Goal: Task Accomplishment & Management: Complete application form

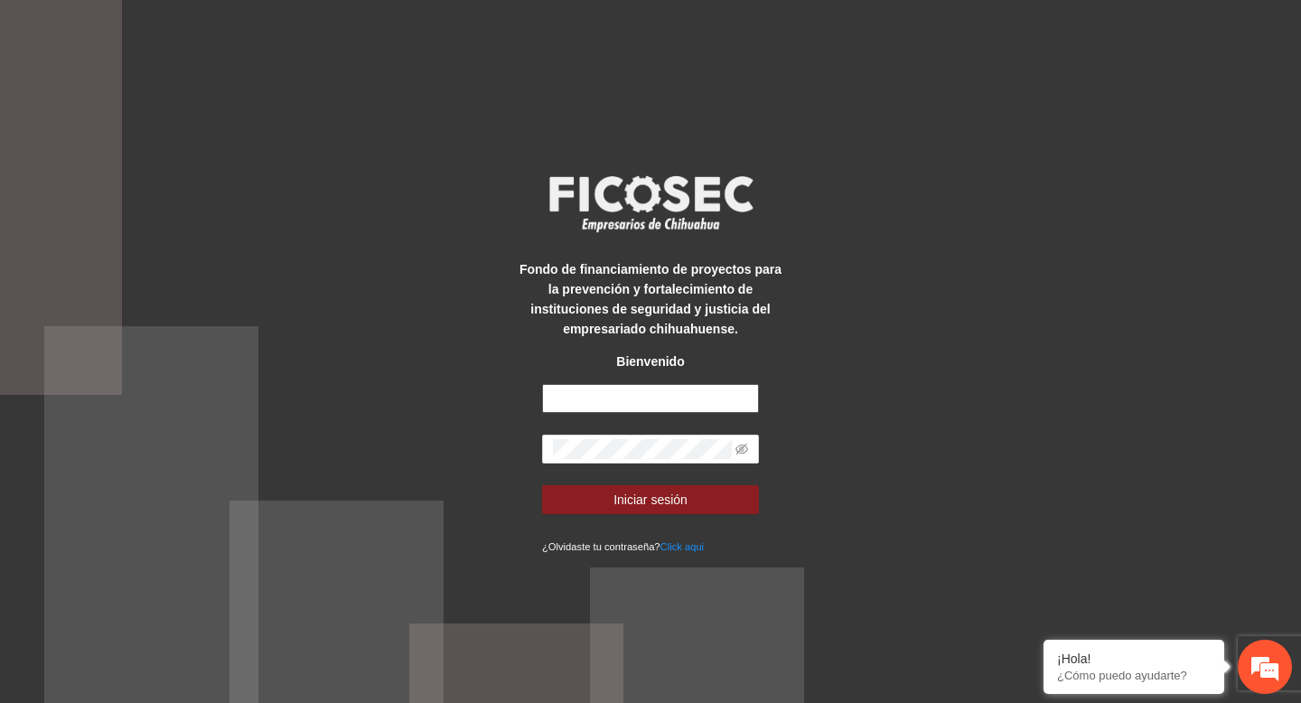
click at [641, 403] on input "text" at bounding box center [650, 398] width 217 height 29
type input "**********"
click at [542, 485] on button "Iniciar sesión" at bounding box center [650, 499] width 217 height 29
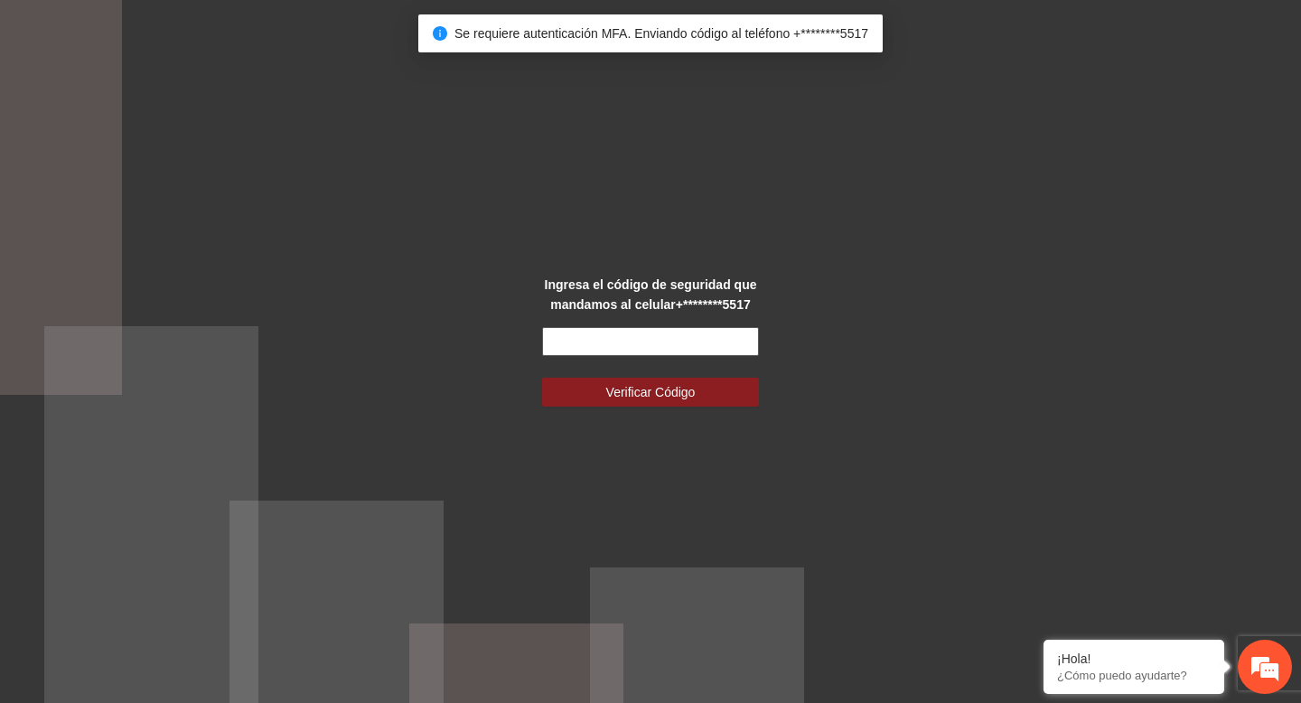
click at [654, 337] on input "text" at bounding box center [650, 341] width 217 height 29
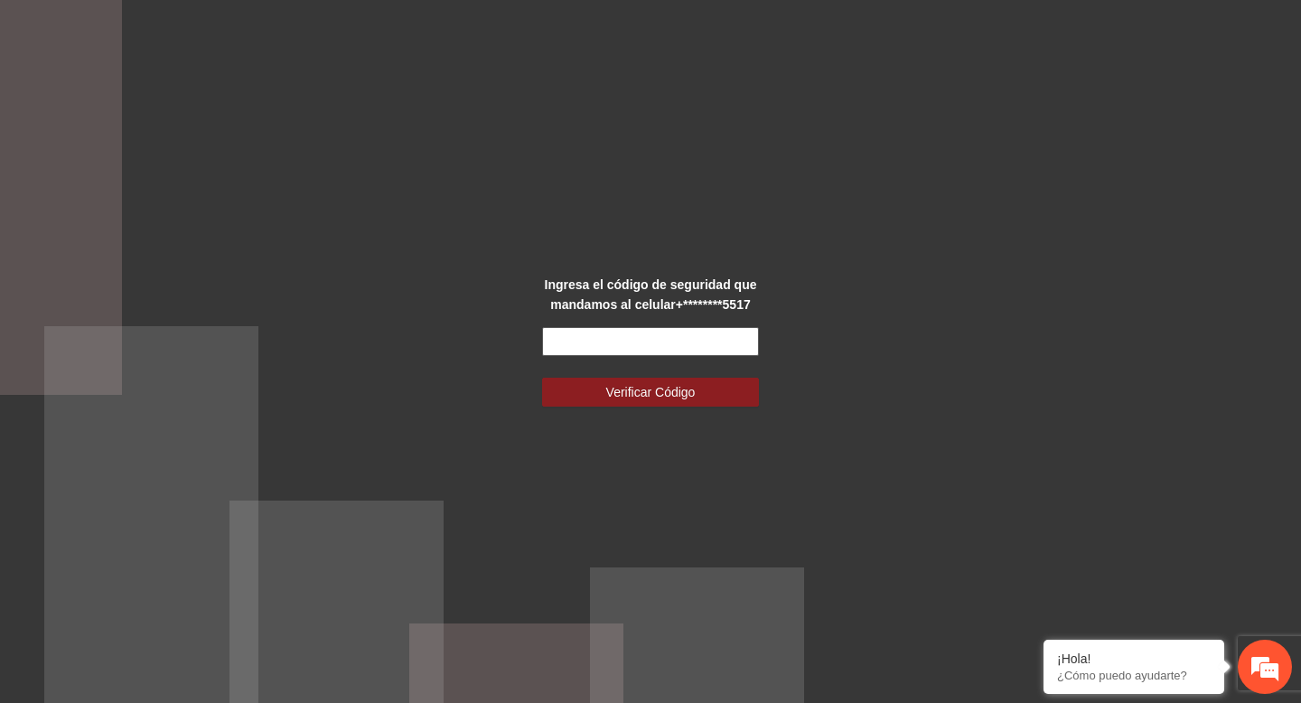
click at [654, 337] on input "text" at bounding box center [650, 341] width 217 height 29
type input "******"
click at [542, 378] on button "Verificar Código" at bounding box center [650, 392] width 217 height 29
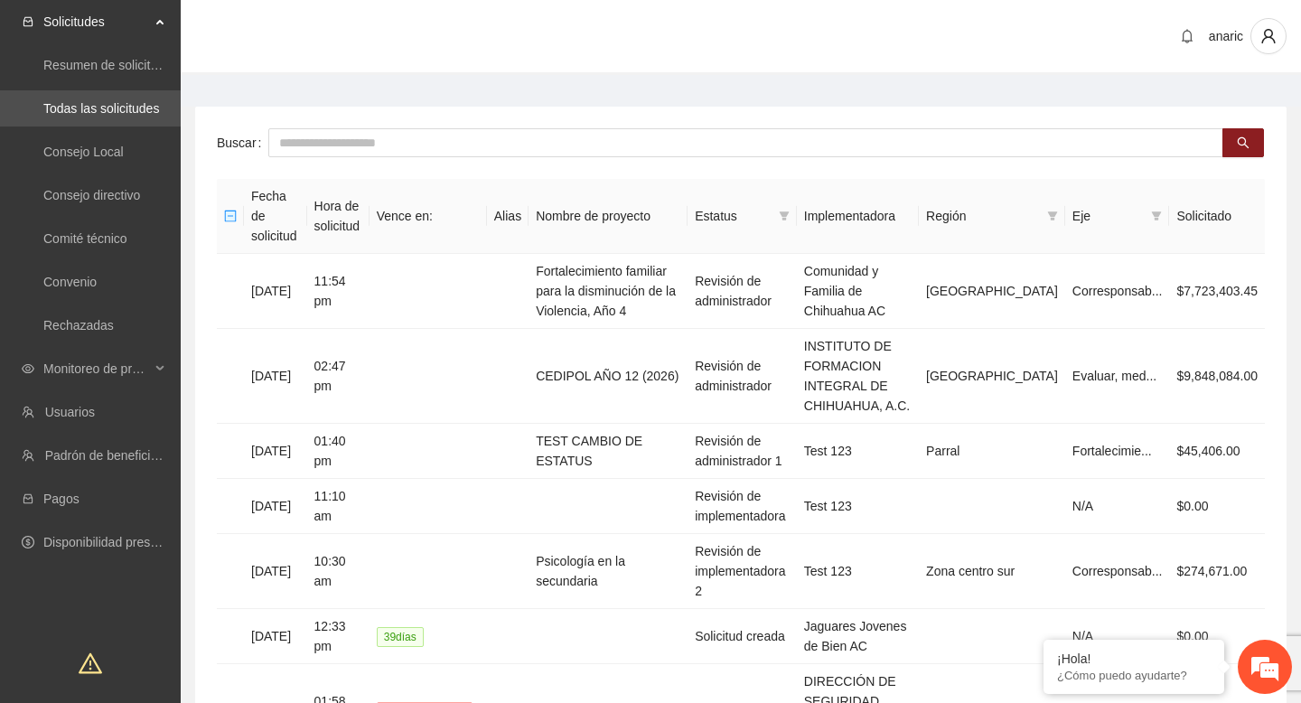
click at [406, 79] on main "Buscar Fecha de solicitud Hora de solicitud Vence en: Alias Nombre de proyecto …" at bounding box center [741, 634] width 1121 height 1119
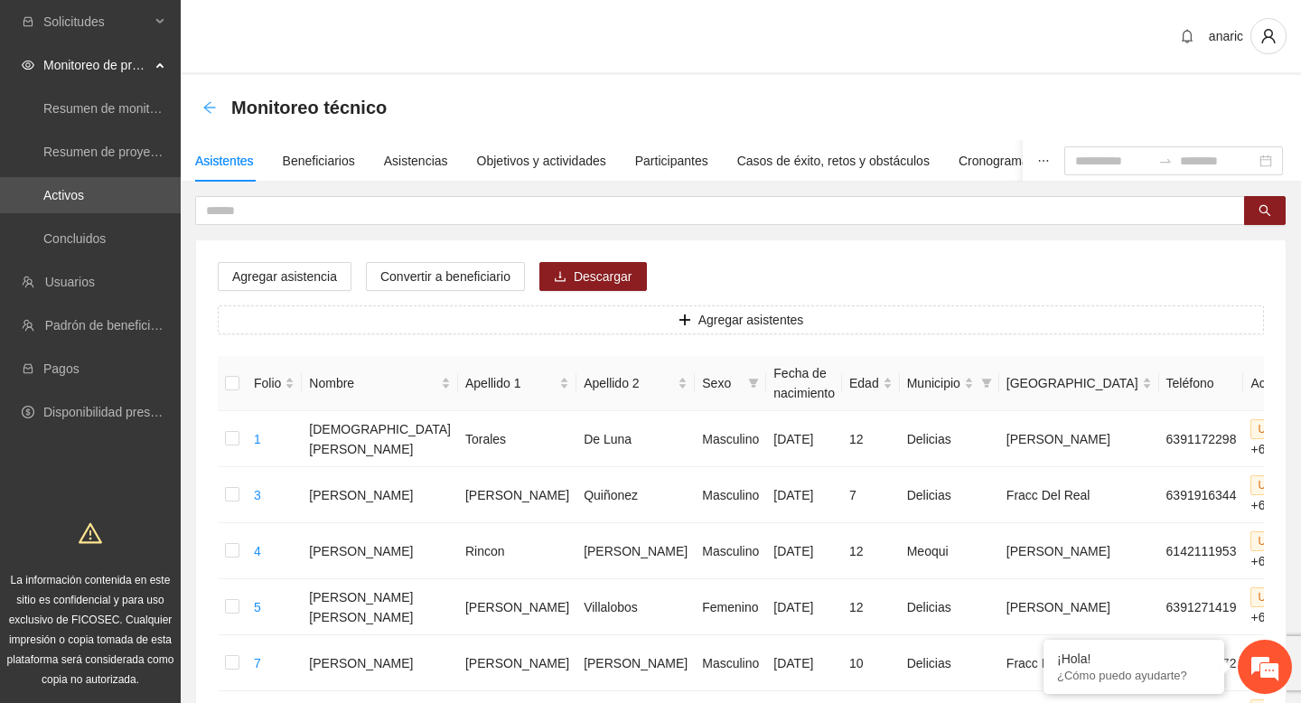
click at [205, 108] on icon "arrow-left" at bounding box center [209, 107] width 12 height 12
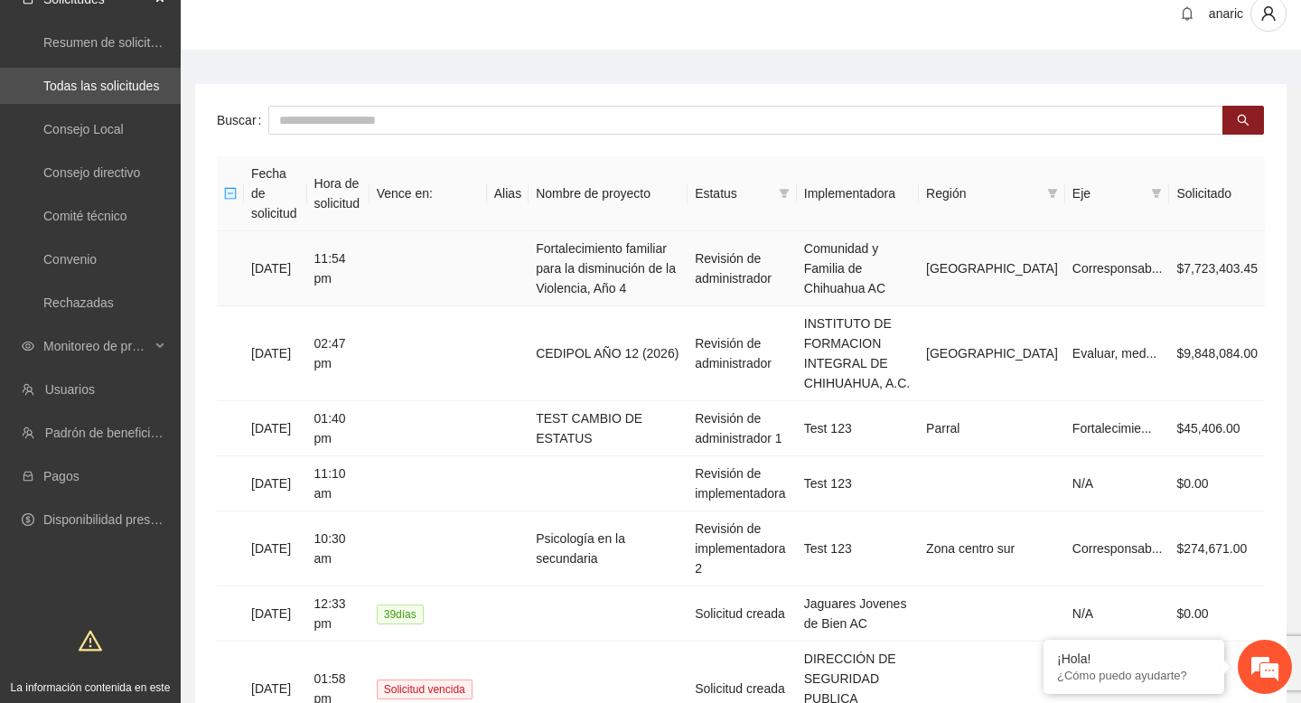
scroll to position [23, 0]
click at [97, 262] on link "Convenio" at bounding box center [69, 258] width 53 height 14
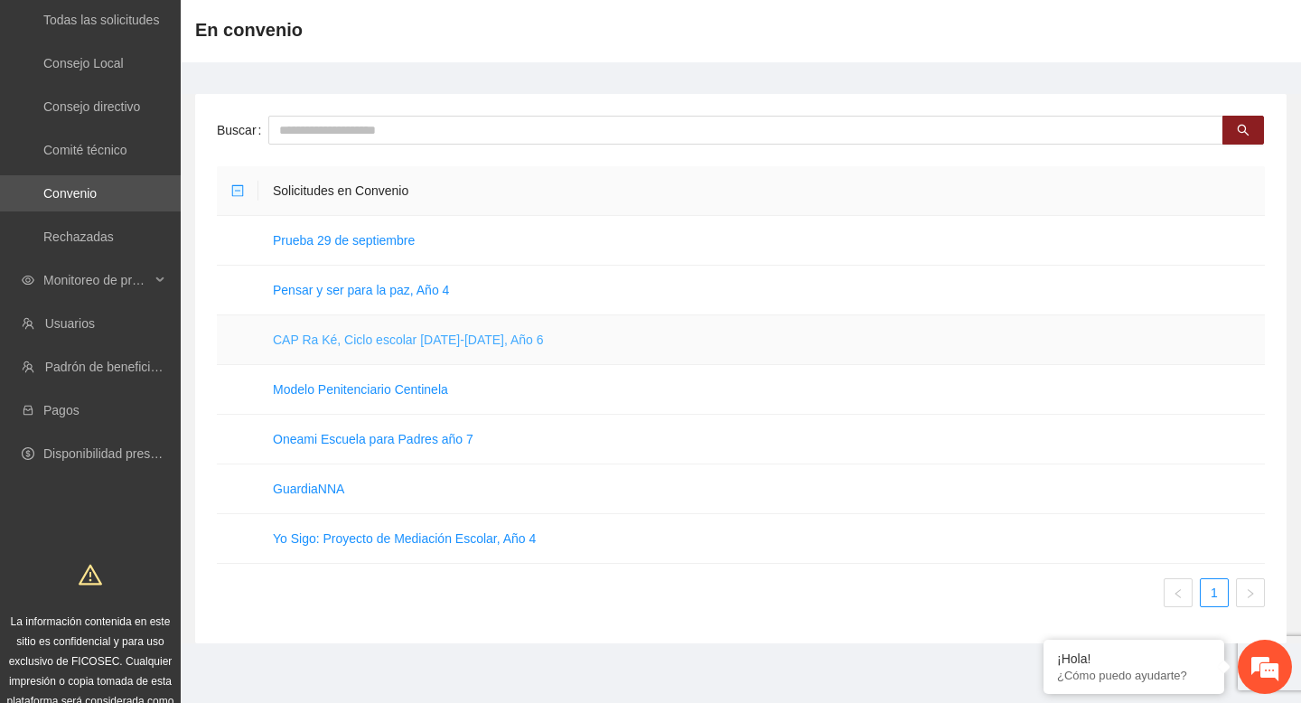
scroll to position [92, 0]
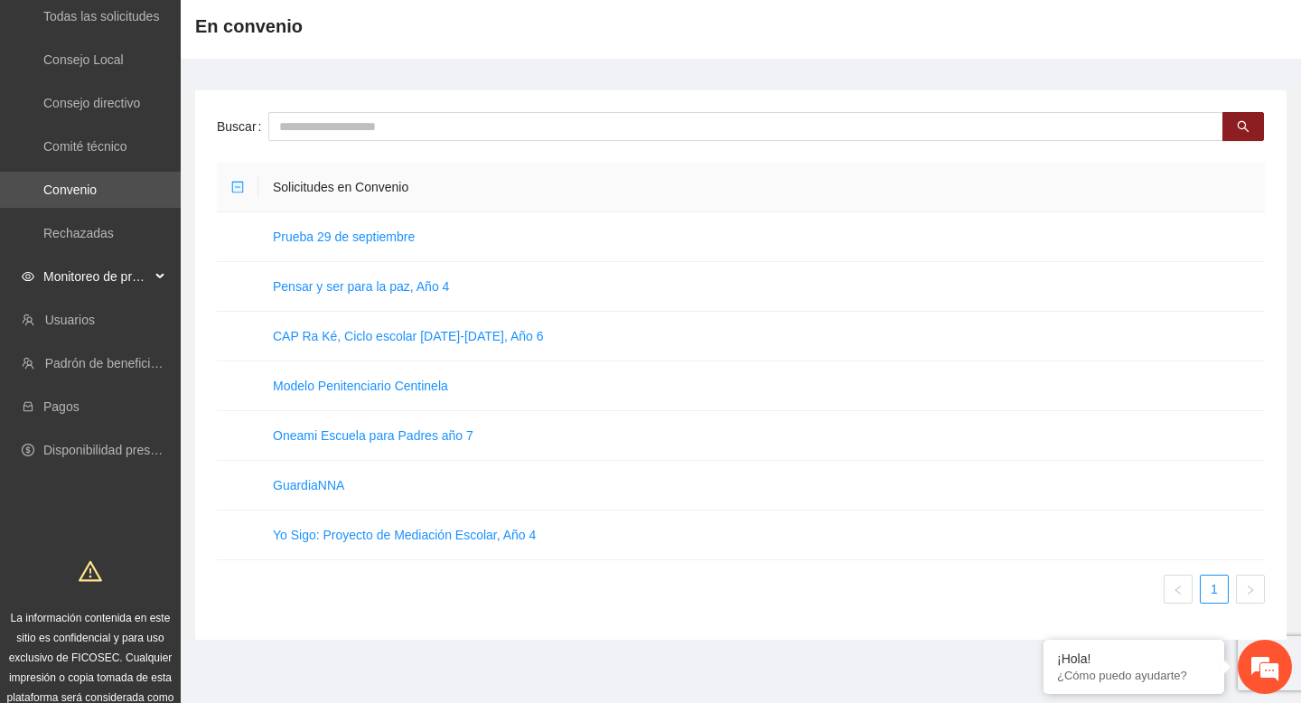
click at [129, 266] on span "Monitoreo de proyectos" at bounding box center [96, 276] width 107 height 36
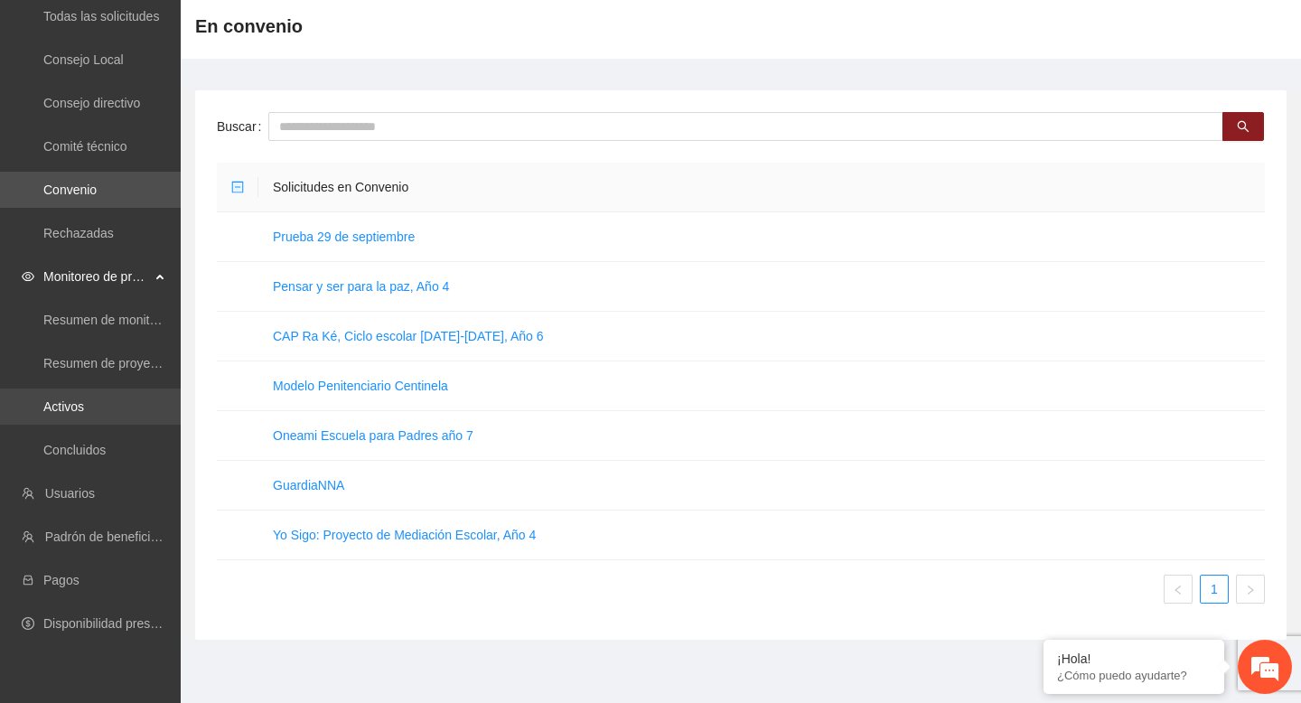
click at [84, 407] on link "Activos" at bounding box center [63, 406] width 41 height 14
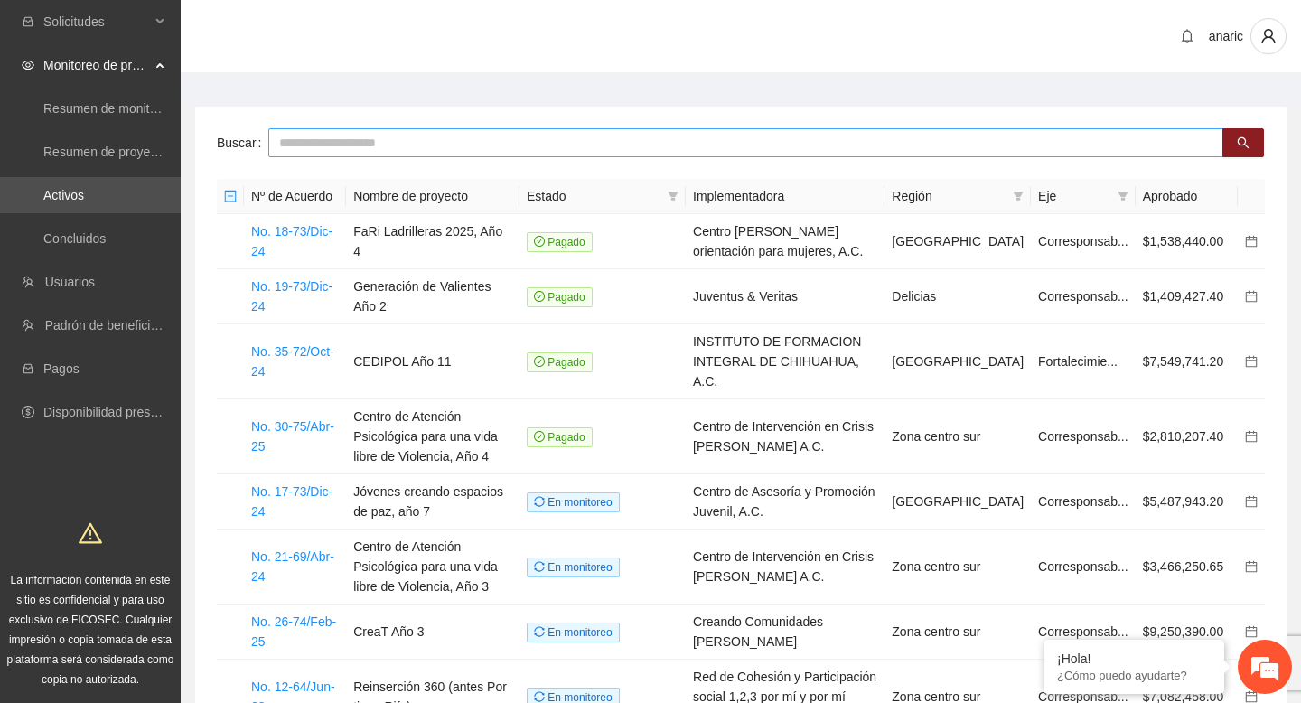
click at [380, 129] on input "text" at bounding box center [745, 142] width 955 height 29
type input "*****"
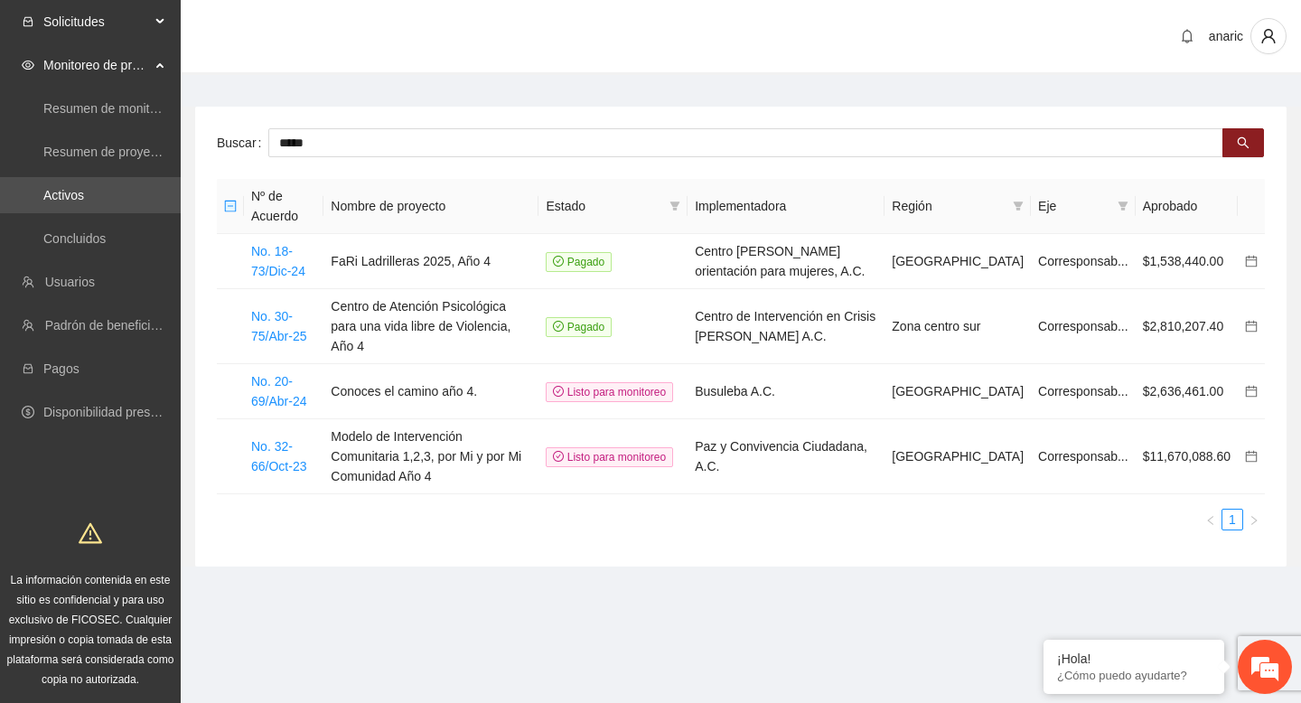
click at [157, 18] on div "Solicitudes" at bounding box center [90, 22] width 181 height 36
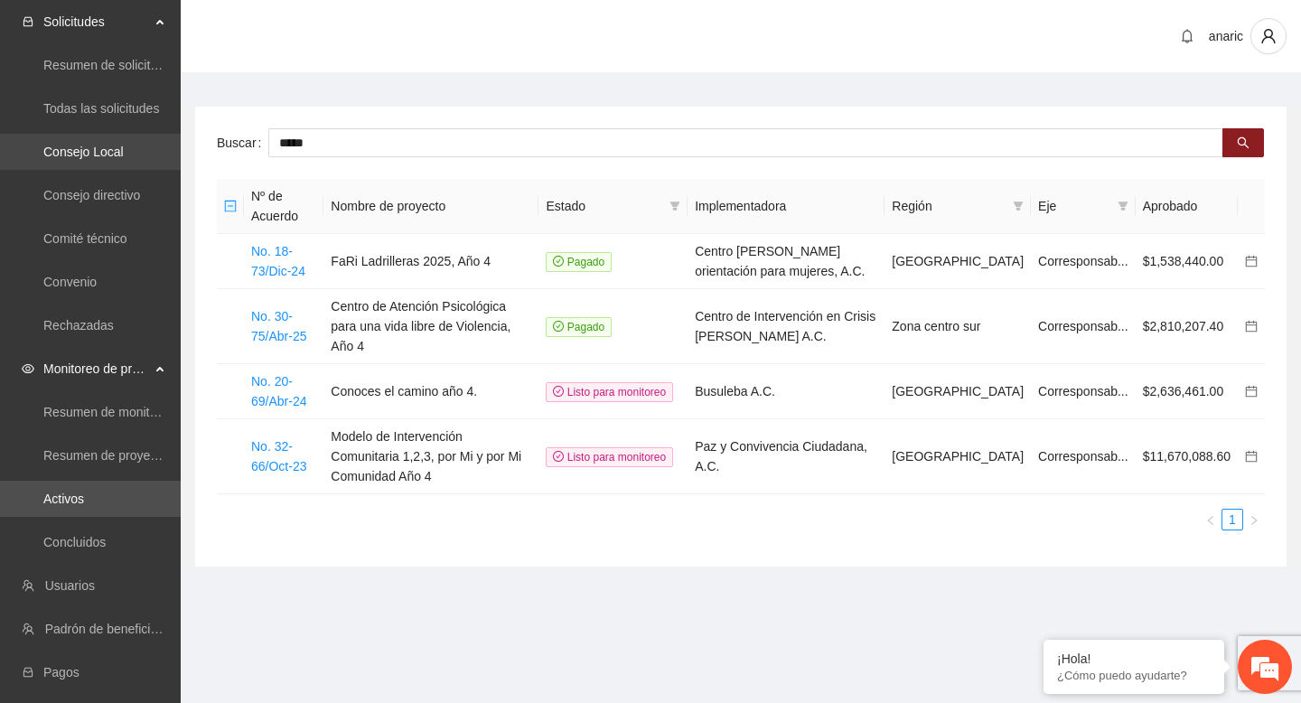
click at [113, 148] on link "Consejo Local" at bounding box center [83, 152] width 80 height 14
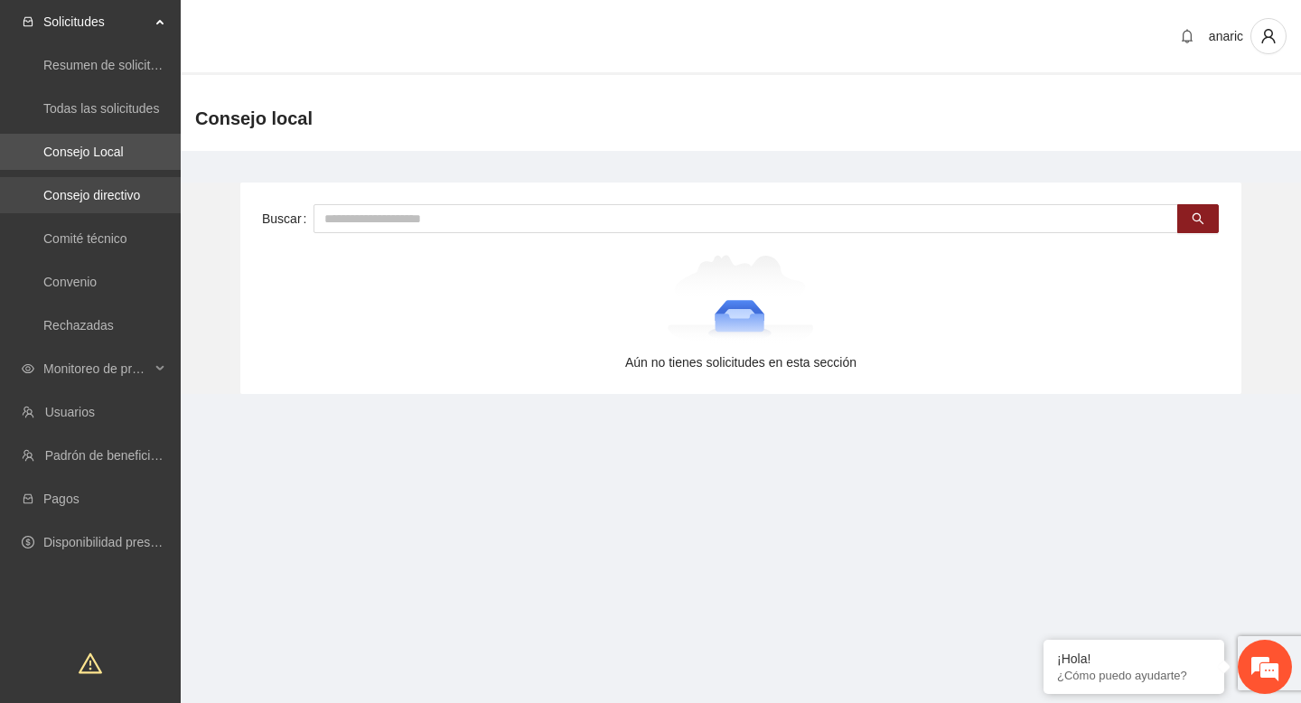
click at [112, 188] on link "Consejo directivo" at bounding box center [91, 195] width 97 height 14
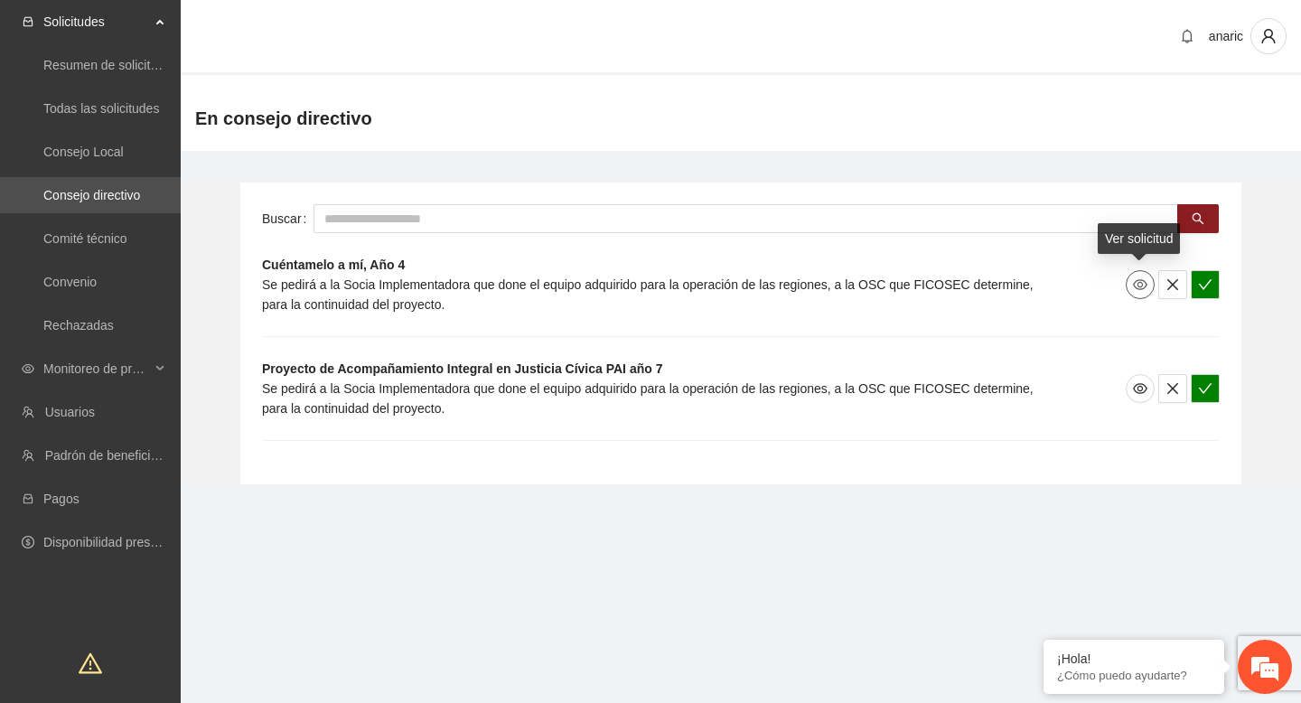
click at [1139, 283] on icon "eye" at bounding box center [1140, 284] width 14 height 11
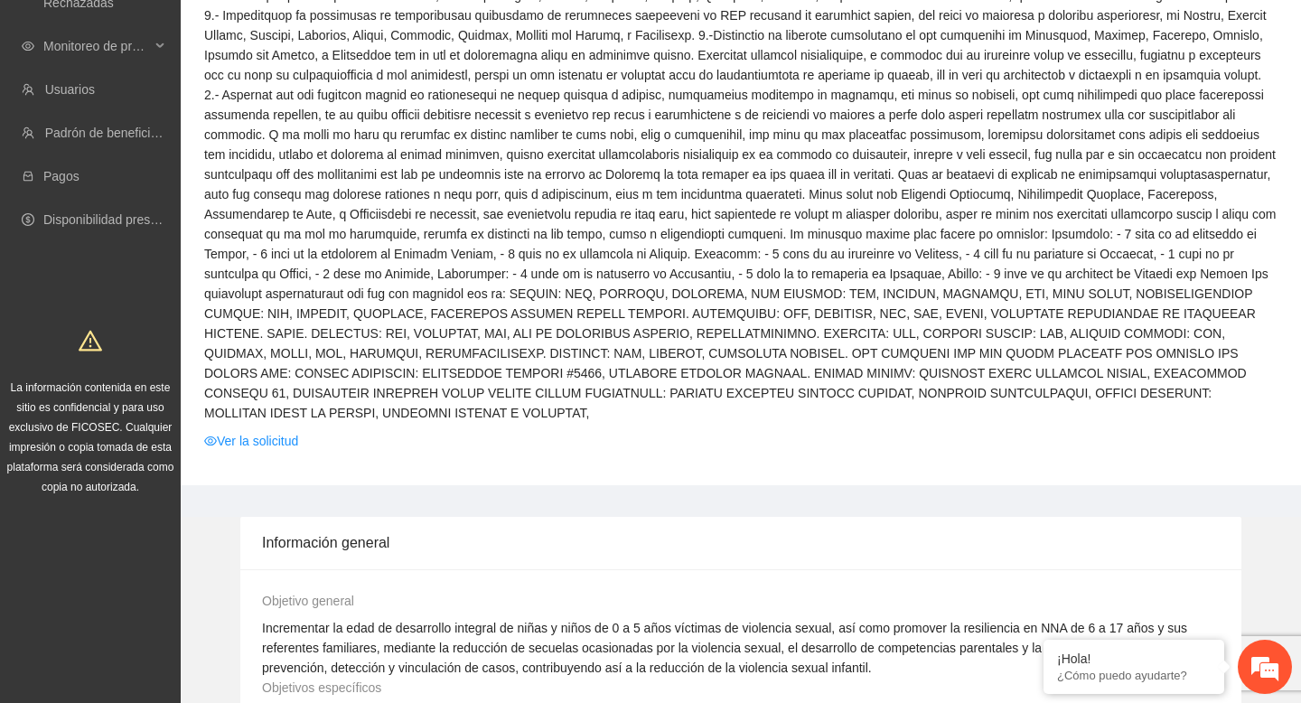
scroll to position [309, 0]
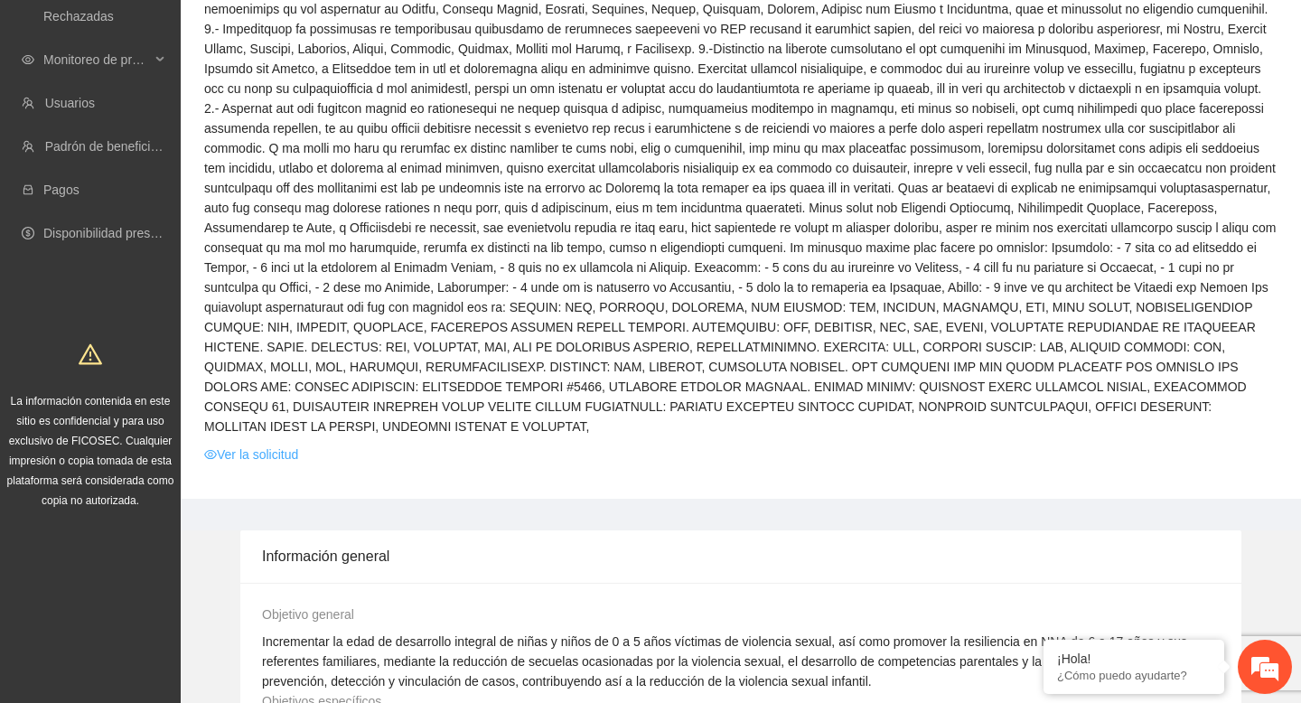
click at [279, 455] on link "Ver la solicitud" at bounding box center [251, 455] width 94 height 20
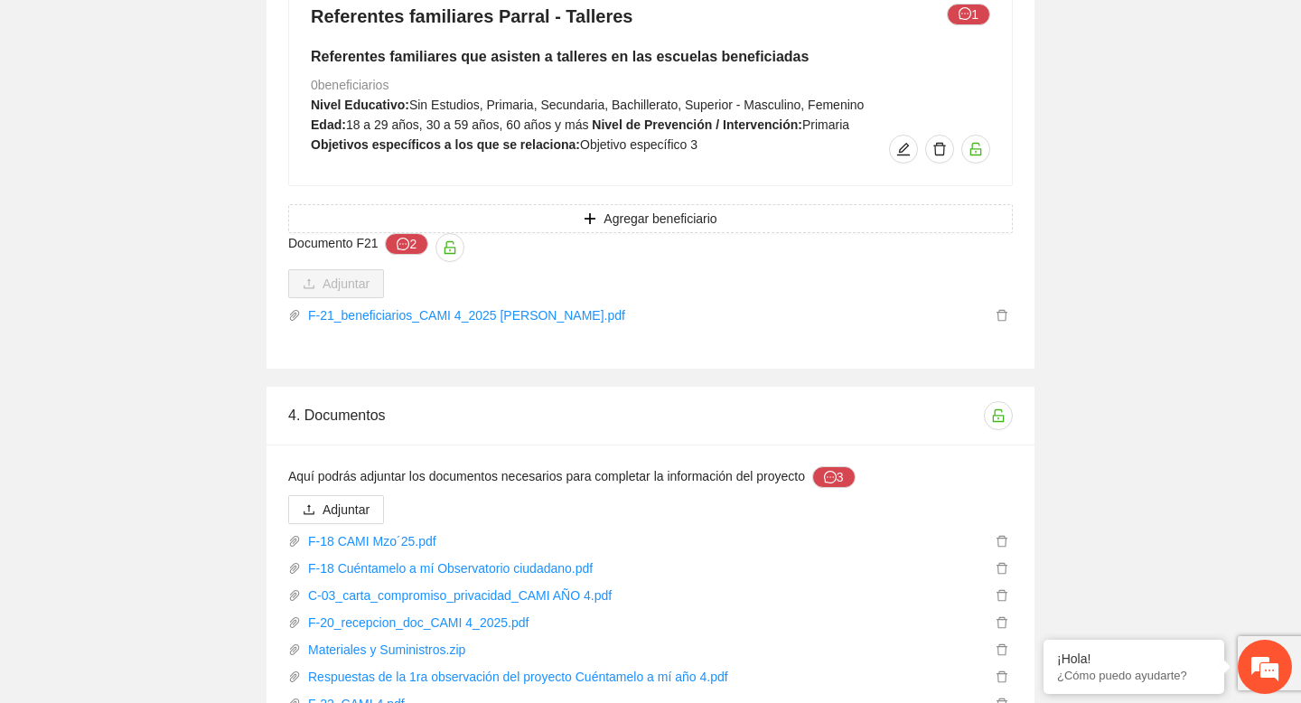
scroll to position [13447, 0]
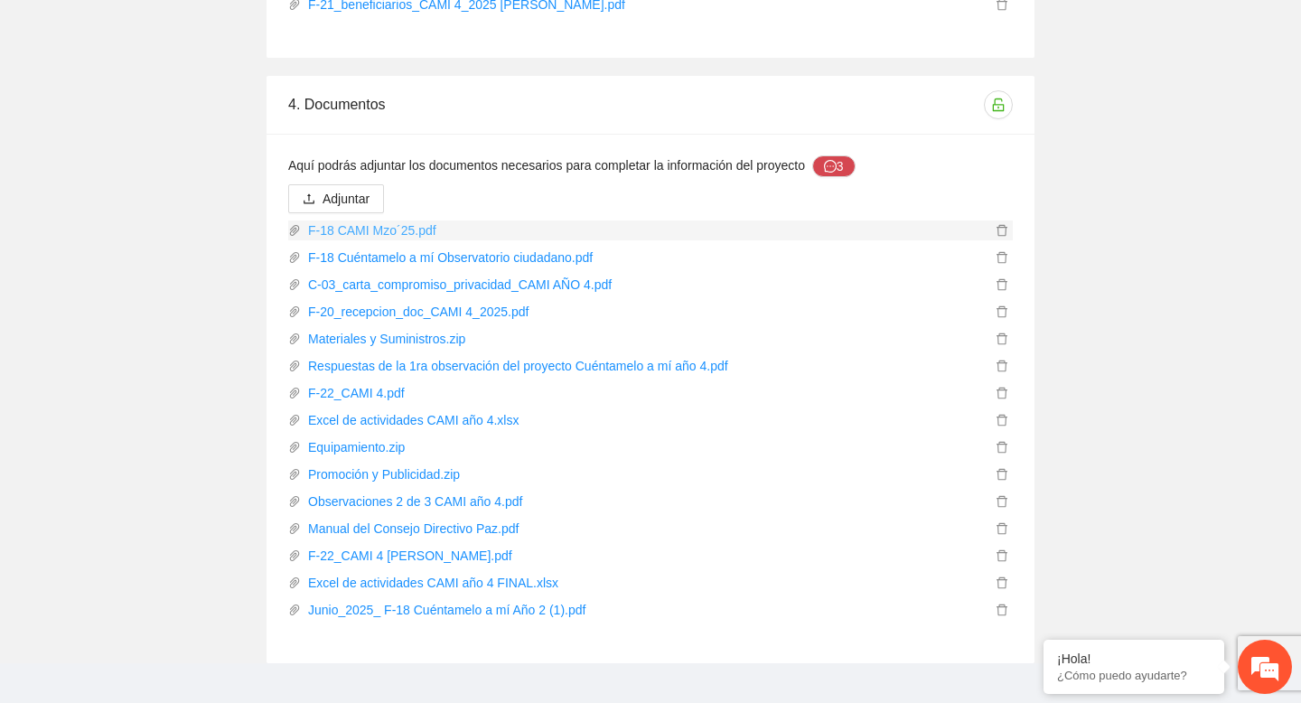
scroll to position [13446, 0]
click at [357, 187] on span "Adjuntar" at bounding box center [346, 197] width 47 height 20
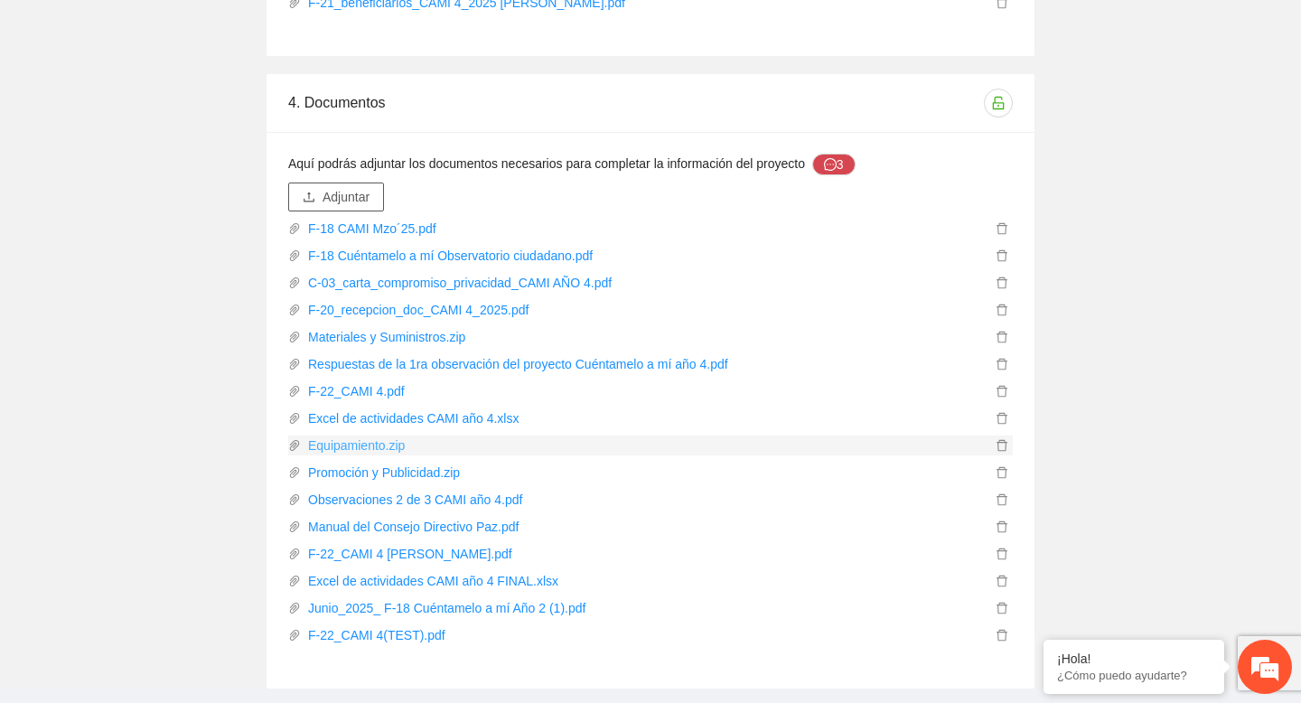
scroll to position [13474, 0]
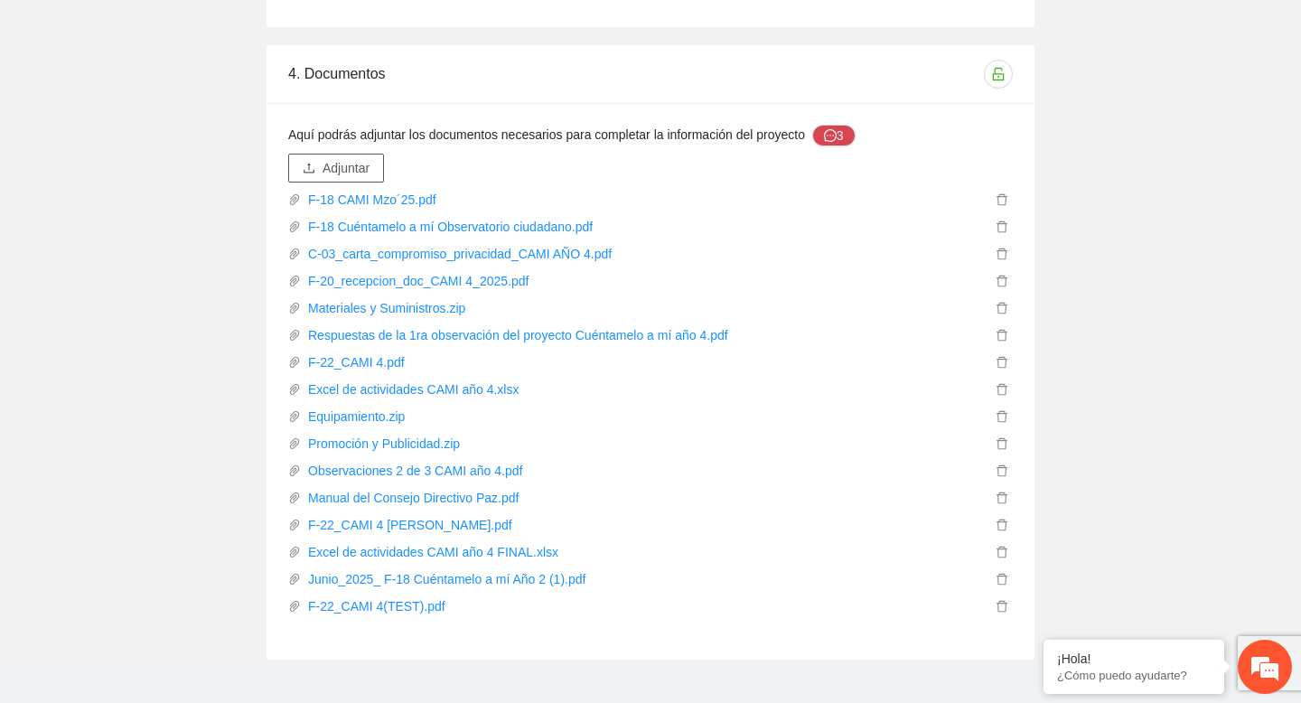
click at [355, 158] on span "Adjuntar" at bounding box center [346, 168] width 47 height 20
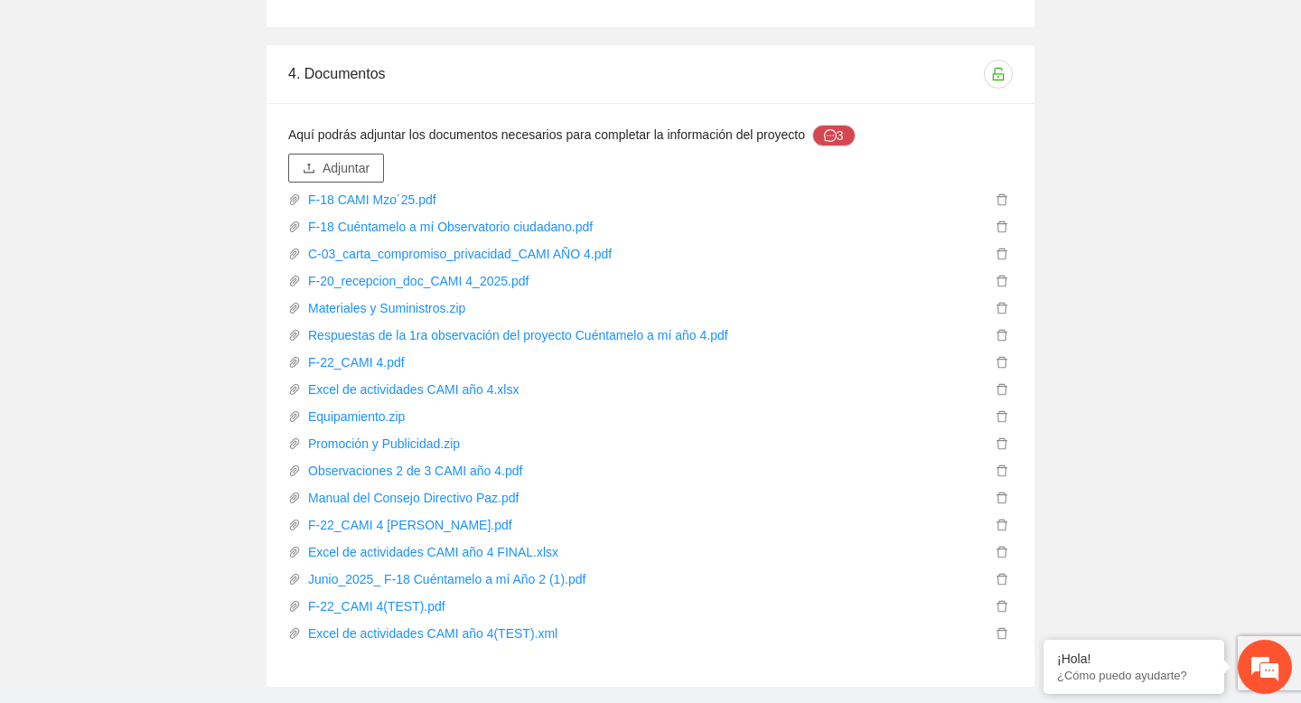
scroll to position [13502, 0]
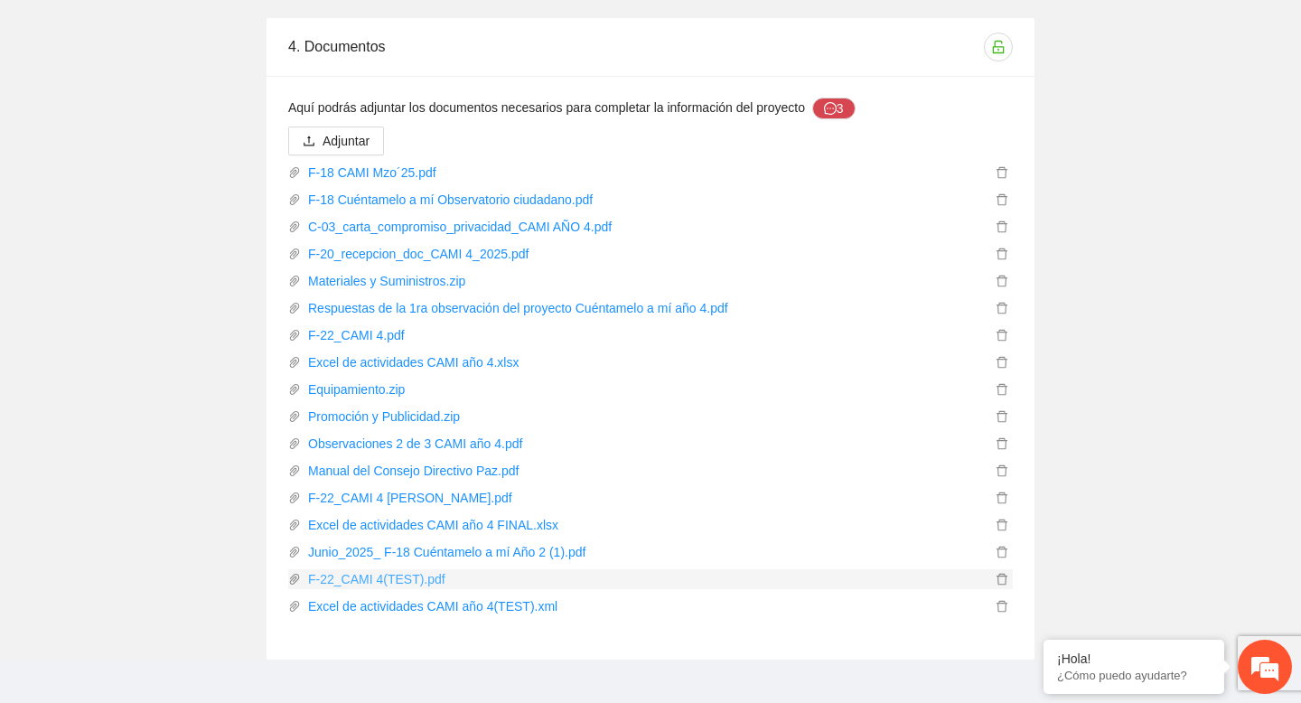
click at [382, 569] on link "F-22_CAMI 4(TEST).pdf" at bounding box center [646, 579] width 690 height 20
click at [356, 596] on link "Excel de actividades CAMI año 4(TEST).xml" at bounding box center [646, 606] width 690 height 20
click at [1003, 573] on icon "delete" at bounding box center [1002, 579] width 13 height 13
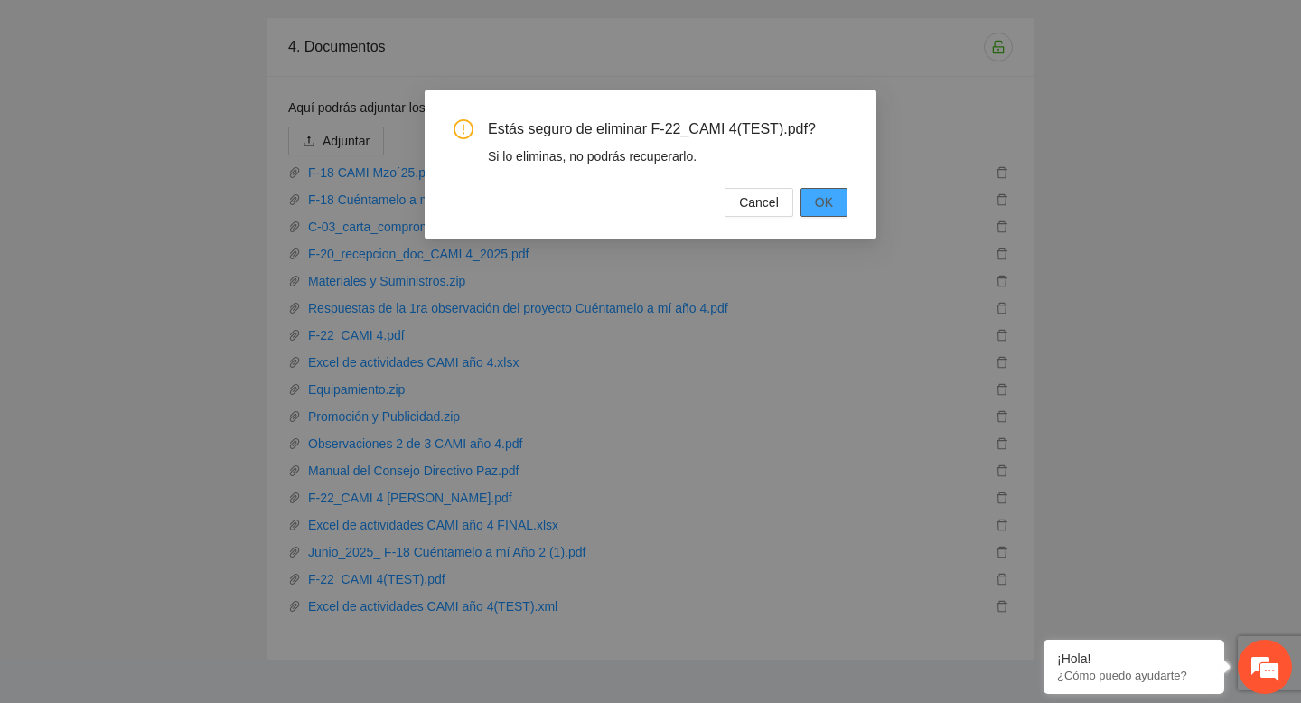
click at [822, 197] on span "OK" at bounding box center [824, 202] width 18 height 20
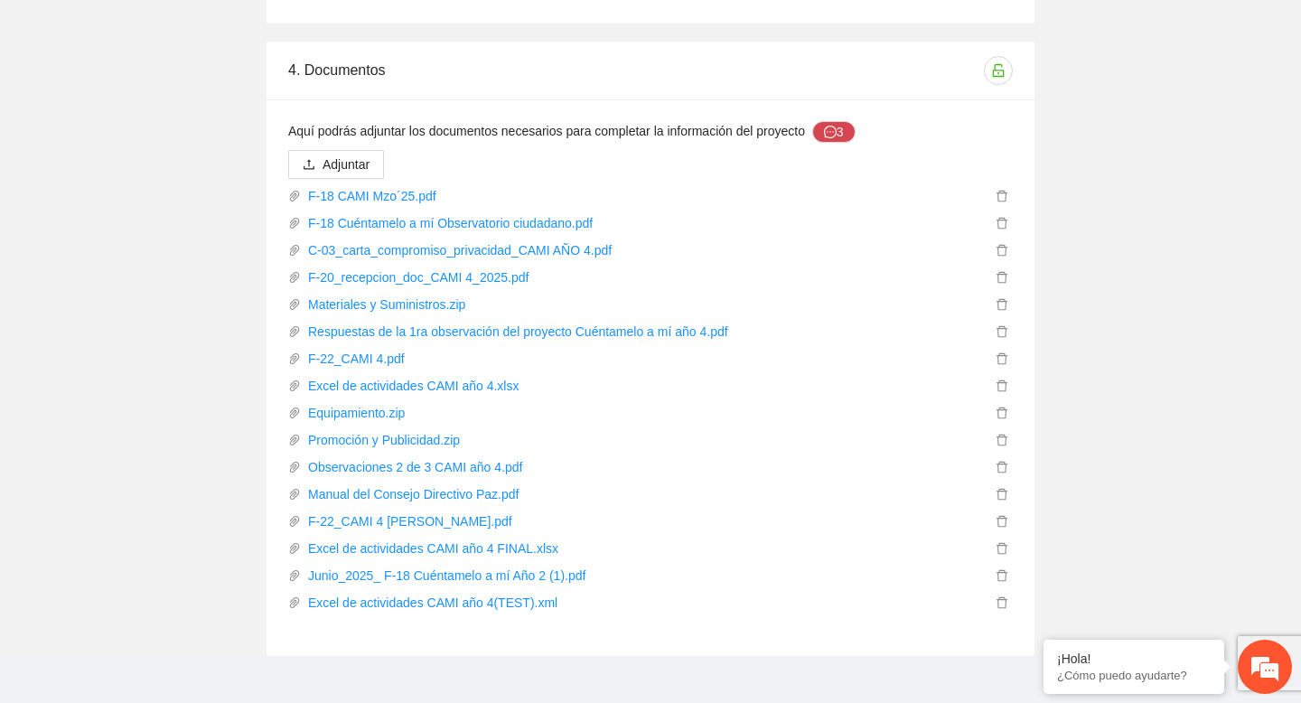
scroll to position [13474, 0]
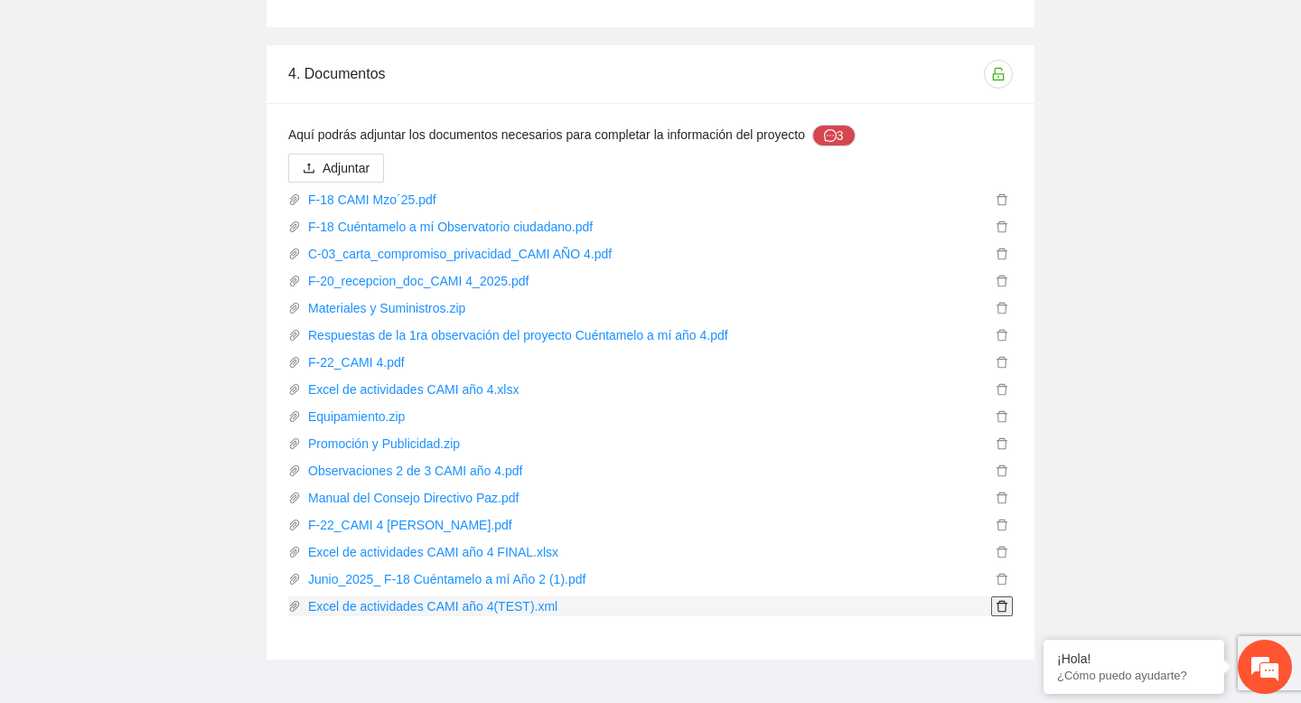
click at [1005, 600] on icon "delete" at bounding box center [1002, 606] width 13 height 13
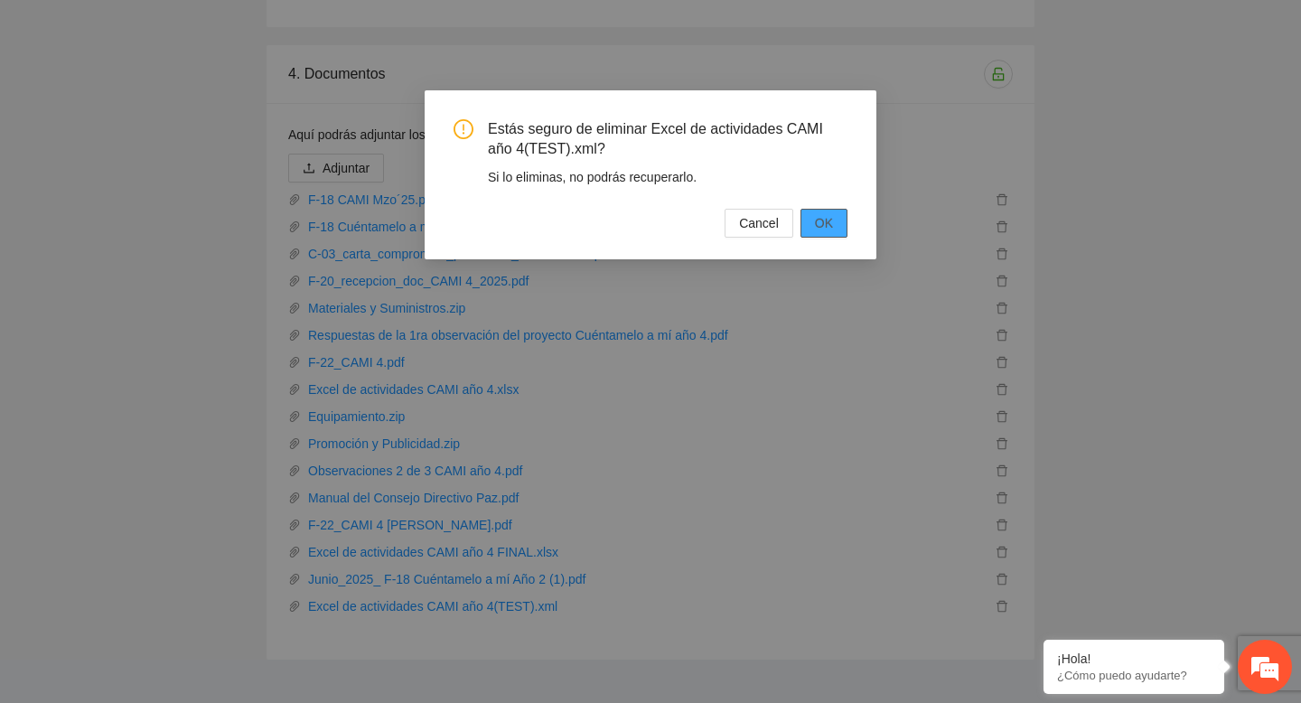
click at [827, 220] on span "OK" at bounding box center [824, 223] width 18 height 20
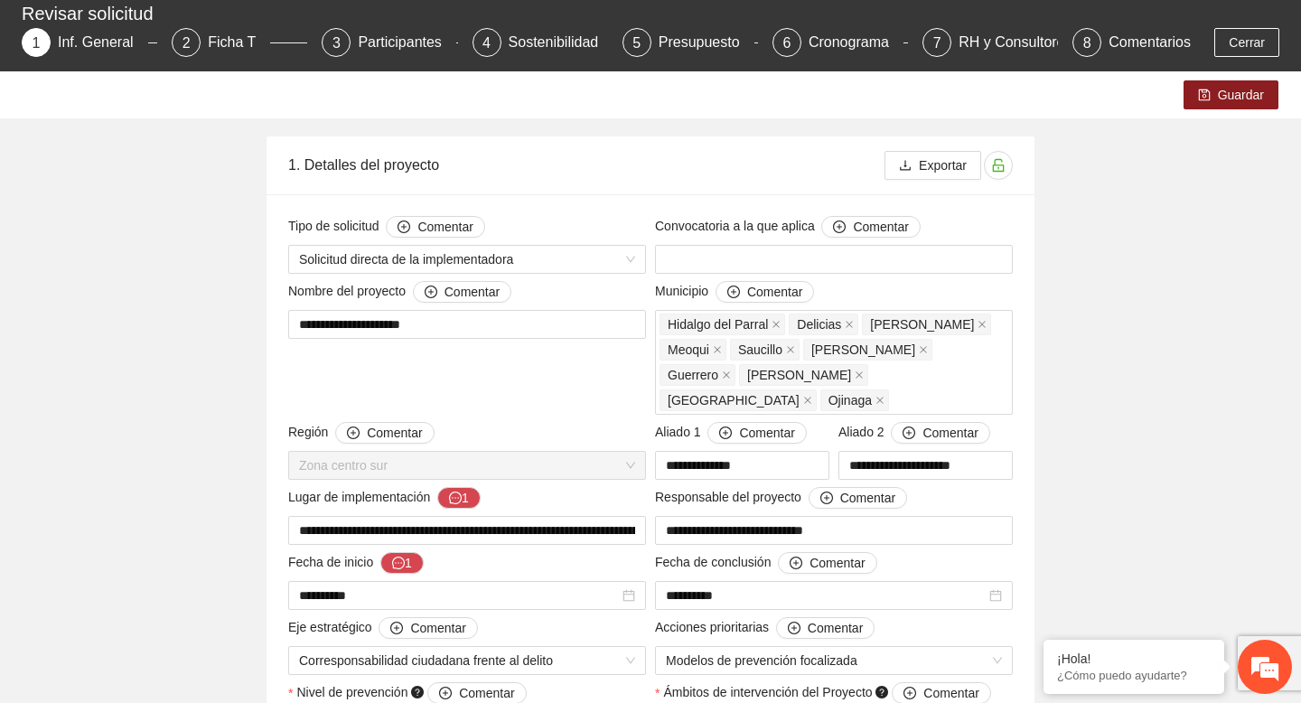
scroll to position [0, 0]
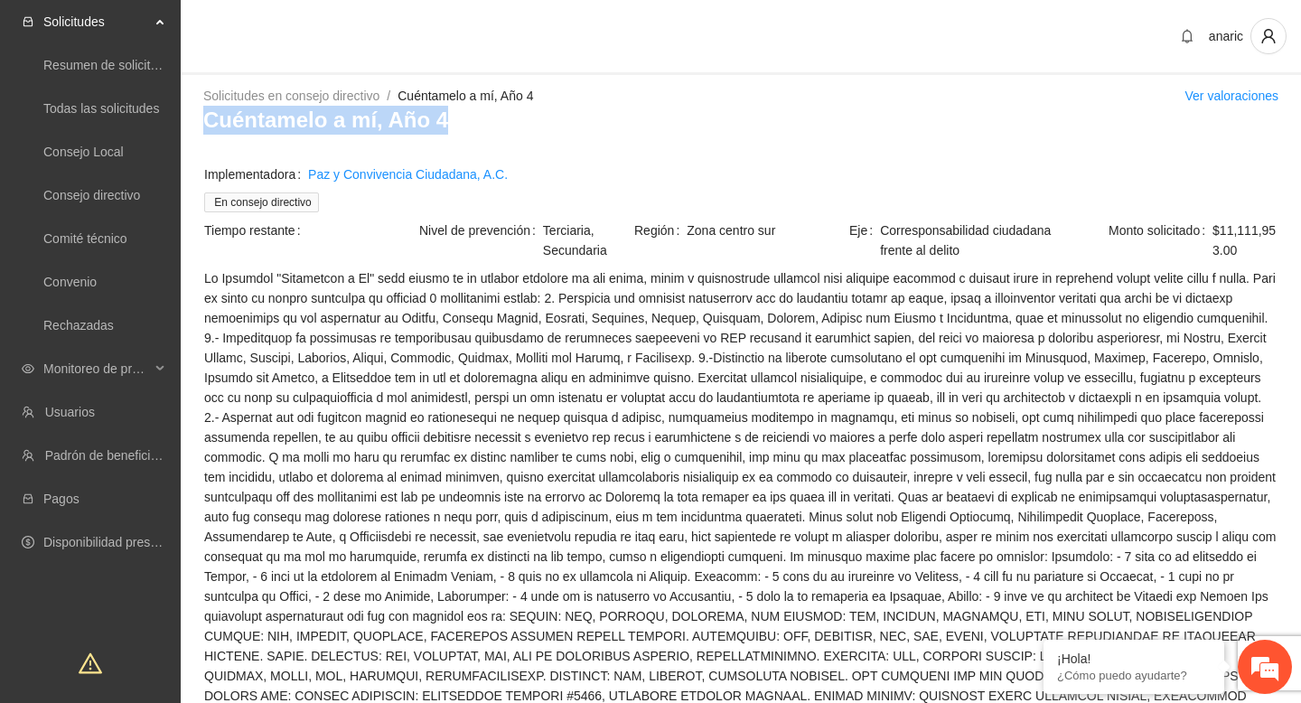
drag, startPoint x: 202, startPoint y: 119, endPoint x: 483, endPoint y: 118, distance: 281.0
click at [484, 118] on h3 "Cuéntamelo a mí, Año 4" at bounding box center [740, 120] width 1075 height 29
click at [399, 121] on h3 "Cuéntamelo a mí, Año 4" at bounding box center [740, 120] width 1075 height 29
click at [1259, 44] on button "button" at bounding box center [1269, 36] width 36 height 36
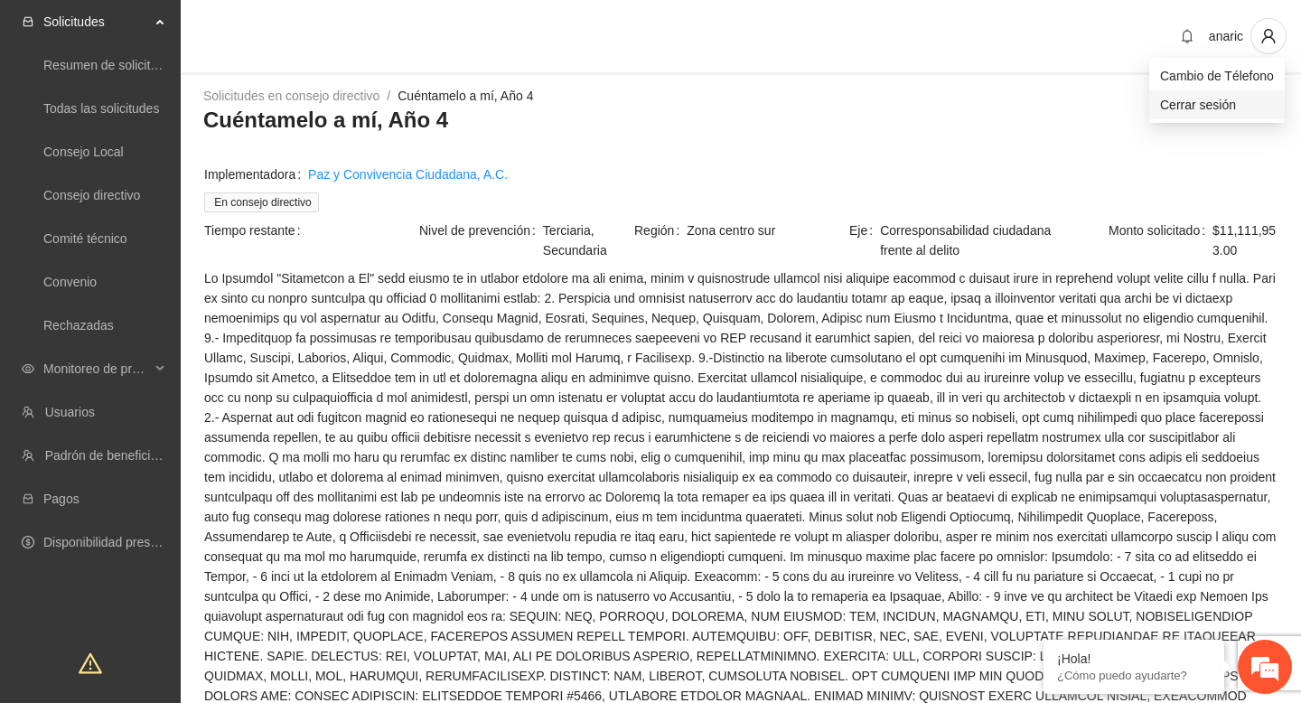
click at [1224, 113] on span "Cerrar sesión" at bounding box center [1217, 105] width 114 height 20
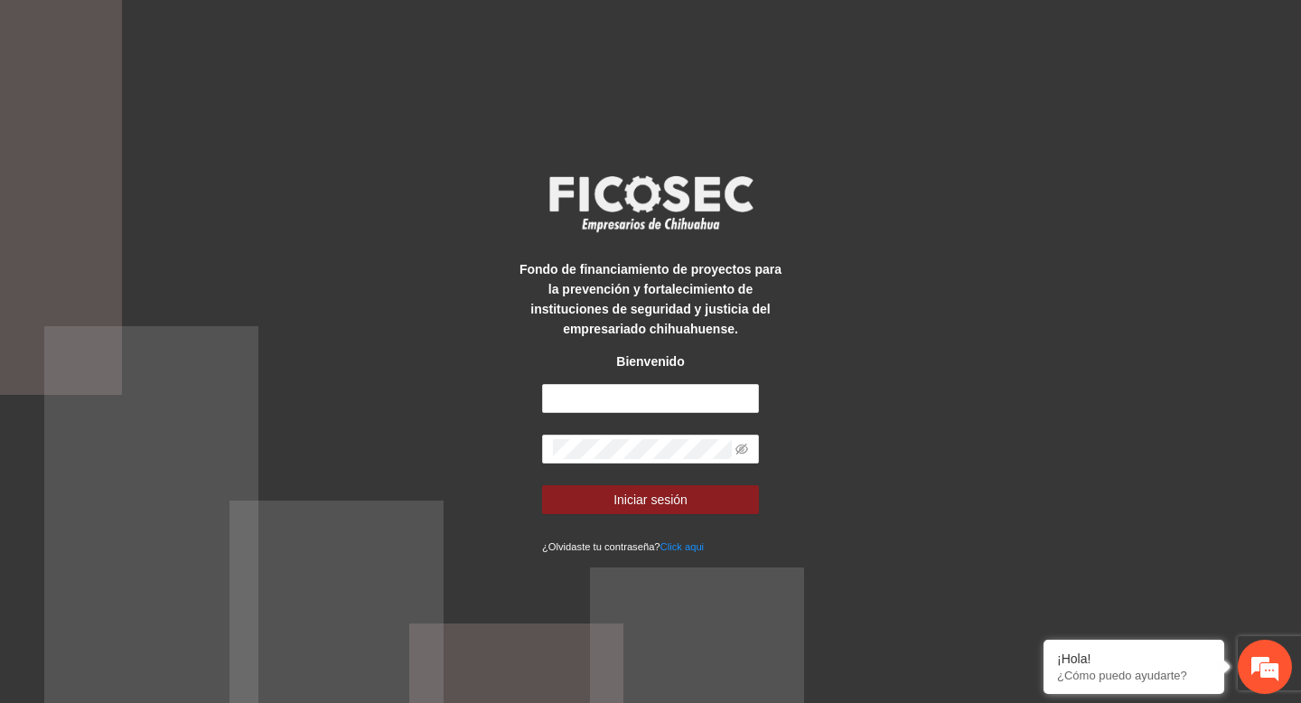
click at [321, 96] on div "Fondo de financiamiento de proyectos para la prevención y fortalecimiento de in…" at bounding box center [650, 351] width 1301 height 703
click at [428, 186] on div "Fondo de financiamiento de proyectos para la prevención y fortalecimiento de in…" at bounding box center [650, 351] width 1301 height 703
